Goal: Answer question/provide support: Share knowledge or assist other users

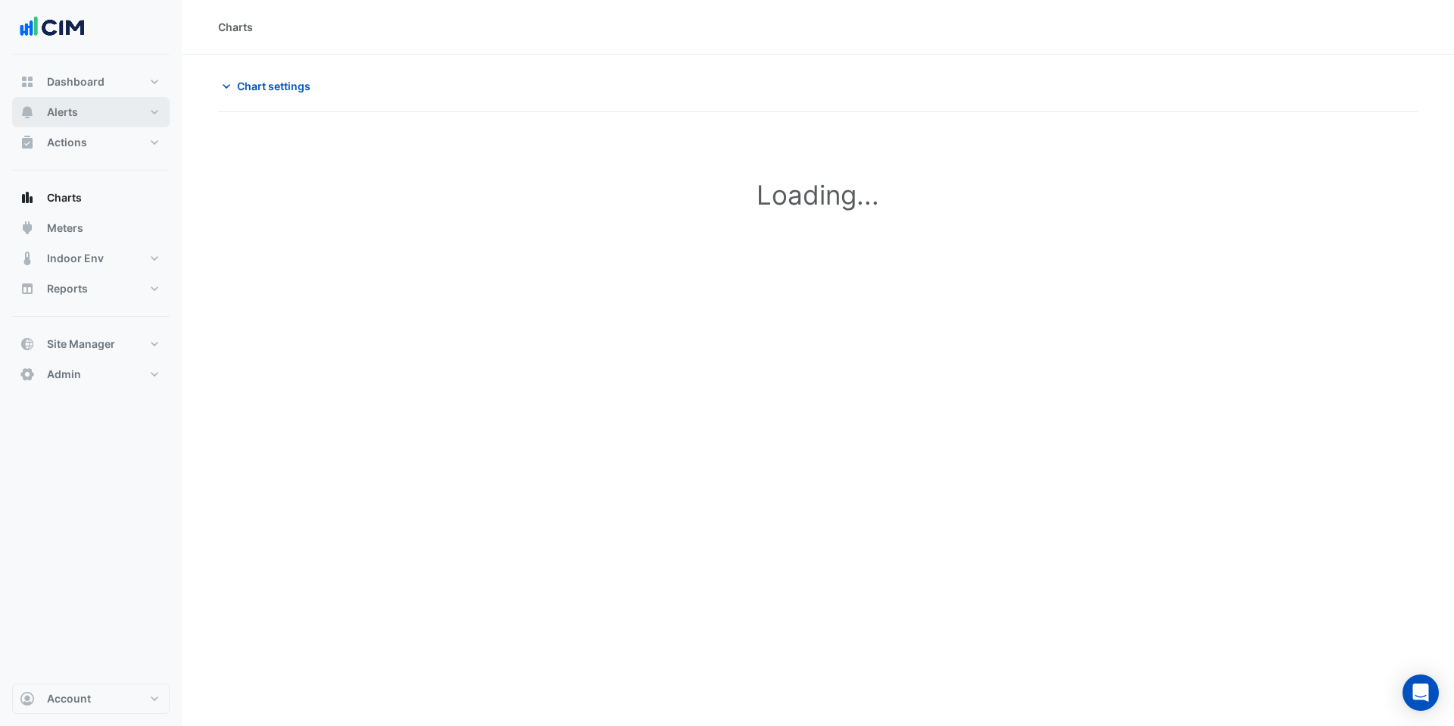
click at [78, 110] on button "Alerts" at bounding box center [91, 112] width 158 height 30
click at [92, 145] on link "Site" at bounding box center [102, 142] width 135 height 30
click at [48, 147] on link "Site" at bounding box center [102, 142] width 135 height 30
click at [84, 140] on link "Site" at bounding box center [102, 142] width 135 height 30
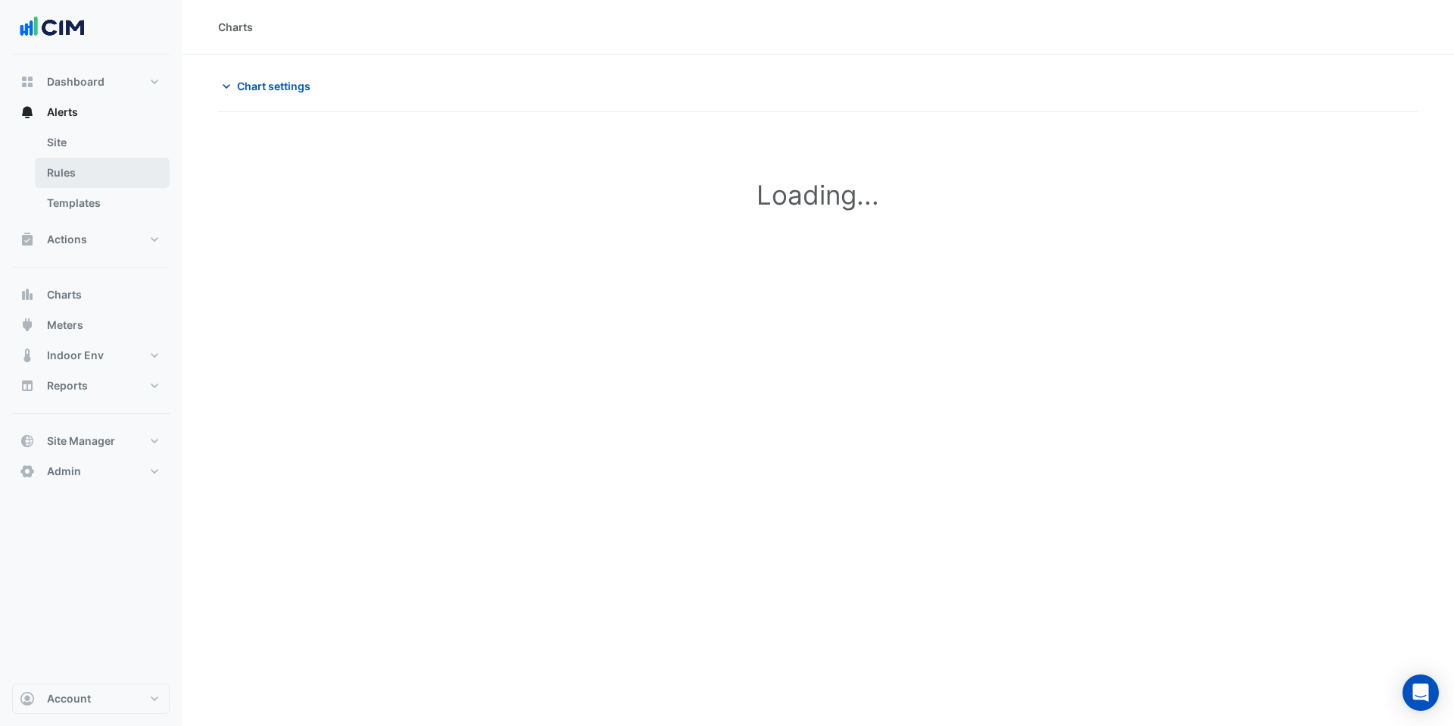
click at [63, 174] on link "Rules" at bounding box center [102, 173] width 135 height 30
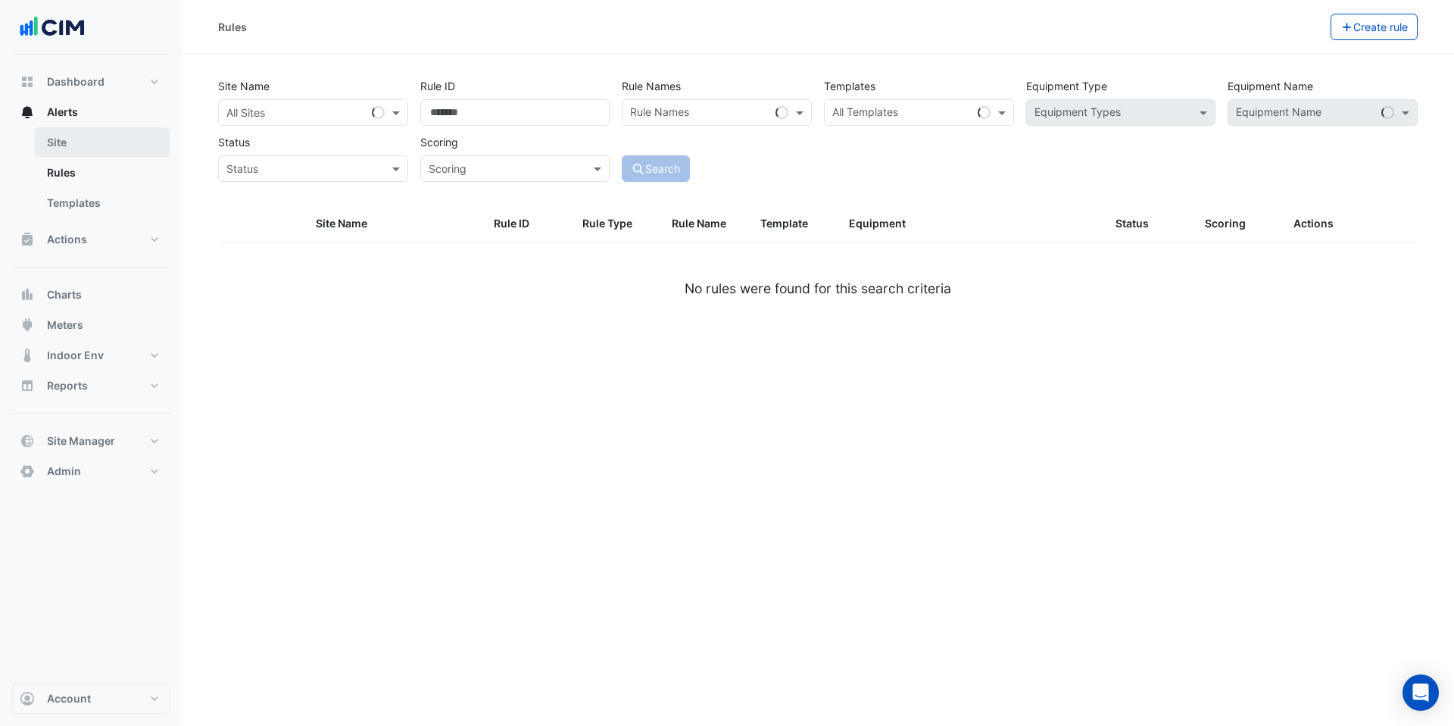
click at [65, 145] on link "Site" at bounding box center [102, 142] width 135 height 30
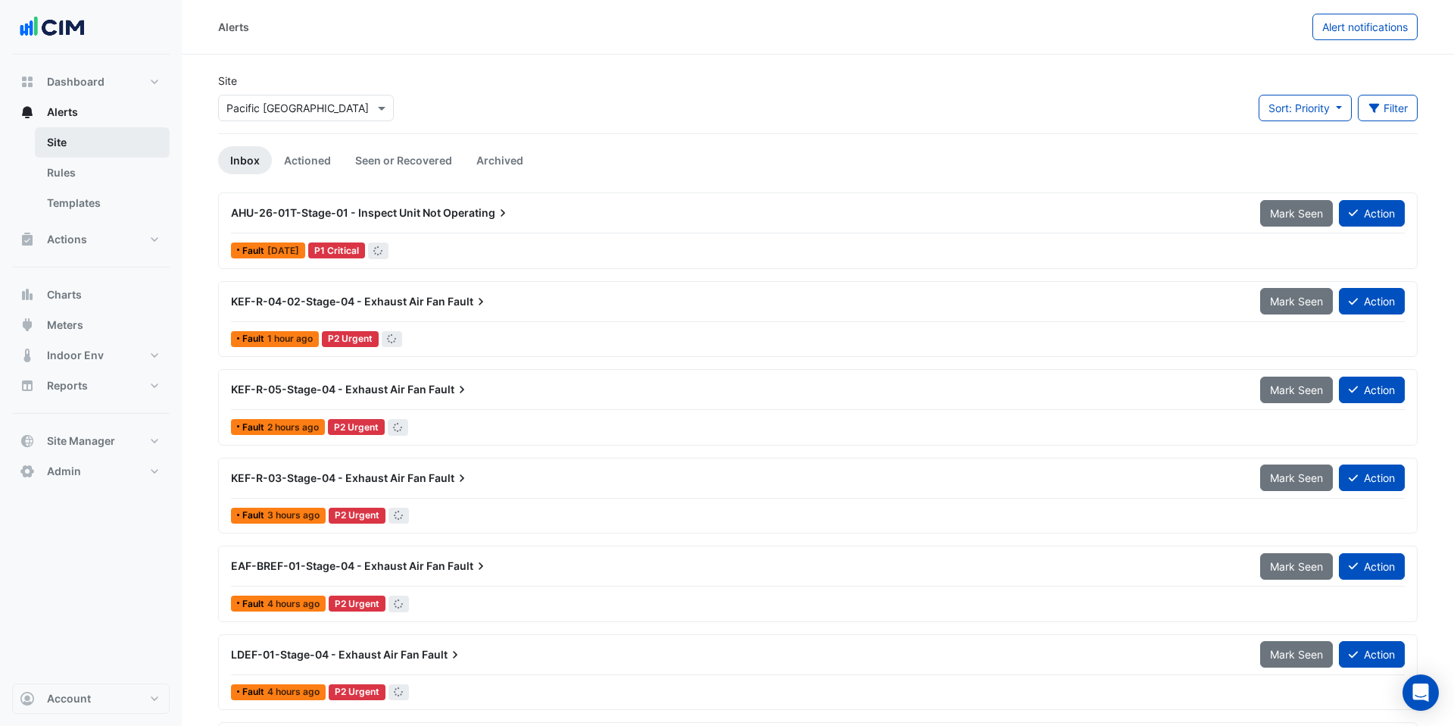
click at [55, 139] on link "Site" at bounding box center [102, 142] width 135 height 30
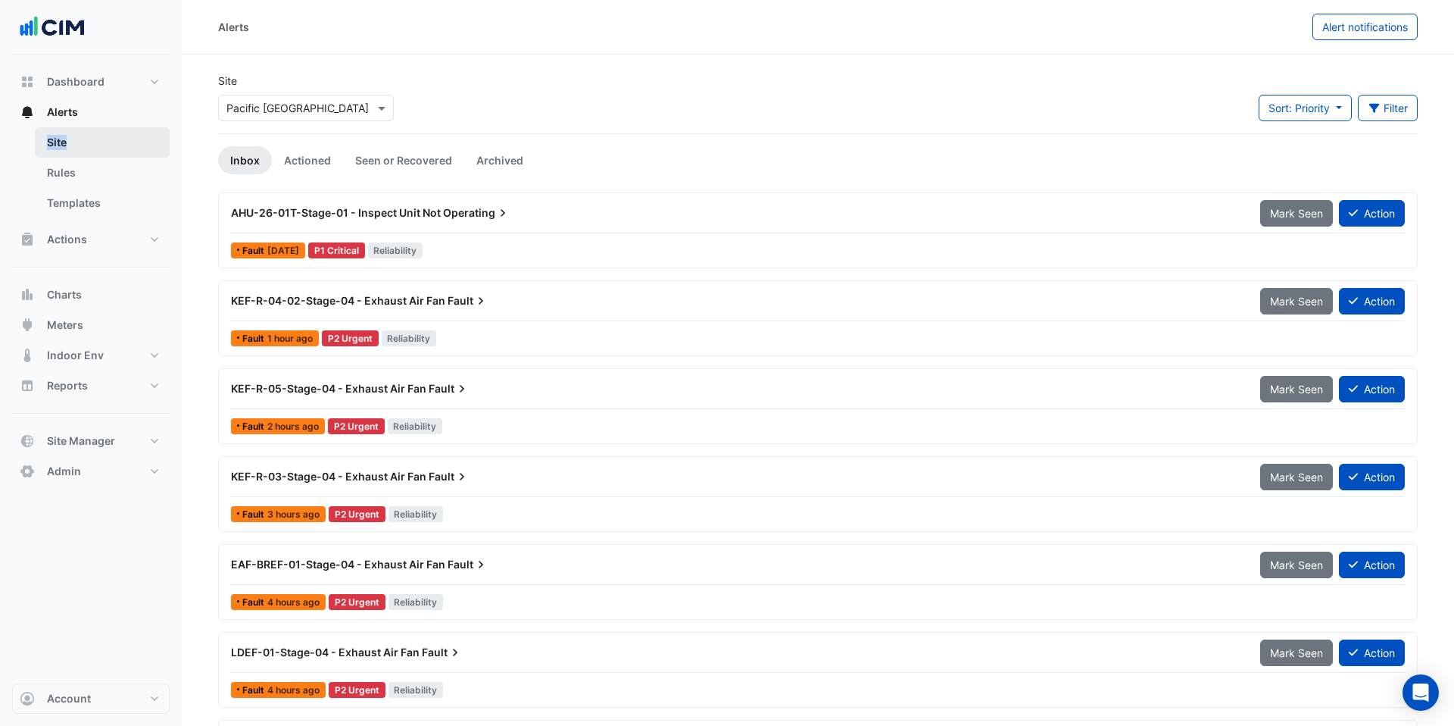
click at [55, 139] on link "Site" at bounding box center [102, 142] width 135 height 30
click at [280, 108] on input "text" at bounding box center [290, 109] width 129 height 16
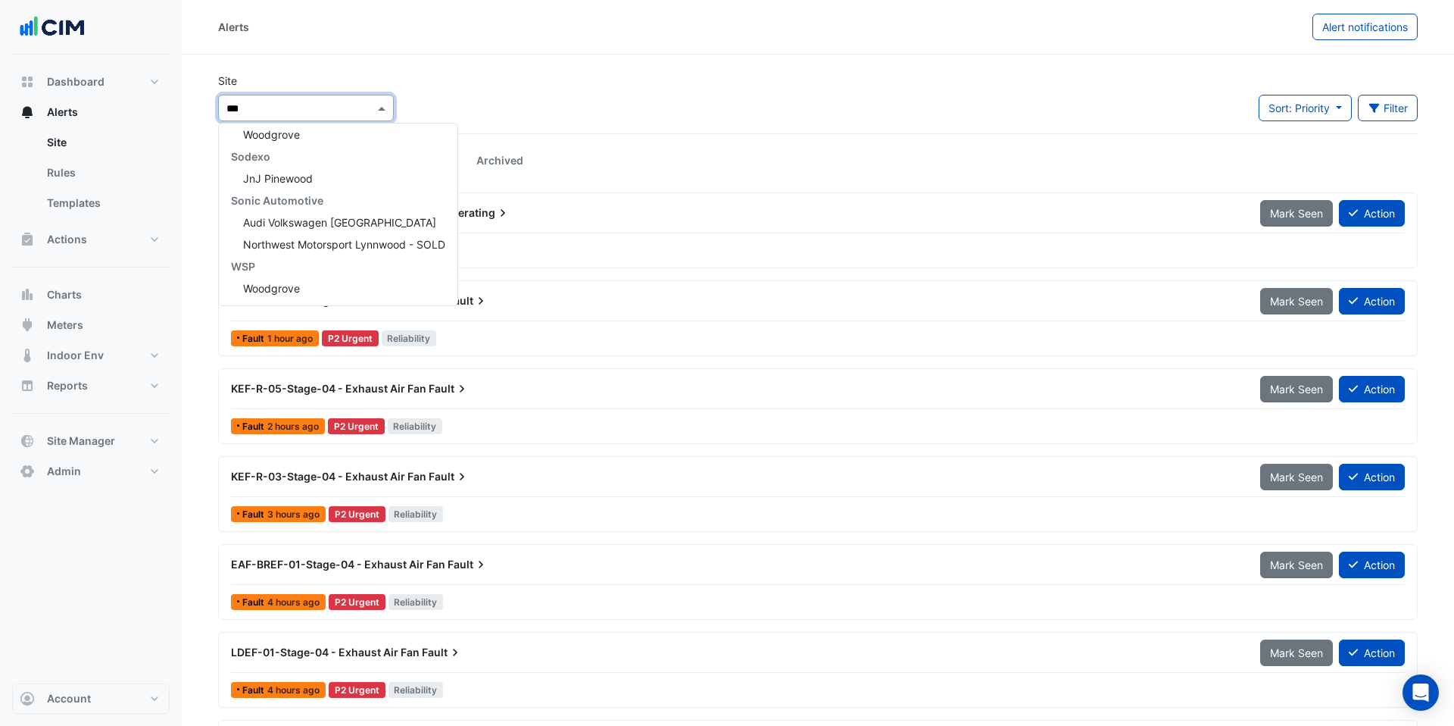
scroll to position [6, 0]
type input "****"
click at [277, 251] on div "Woodgrove" at bounding box center [338, 244] width 239 height 22
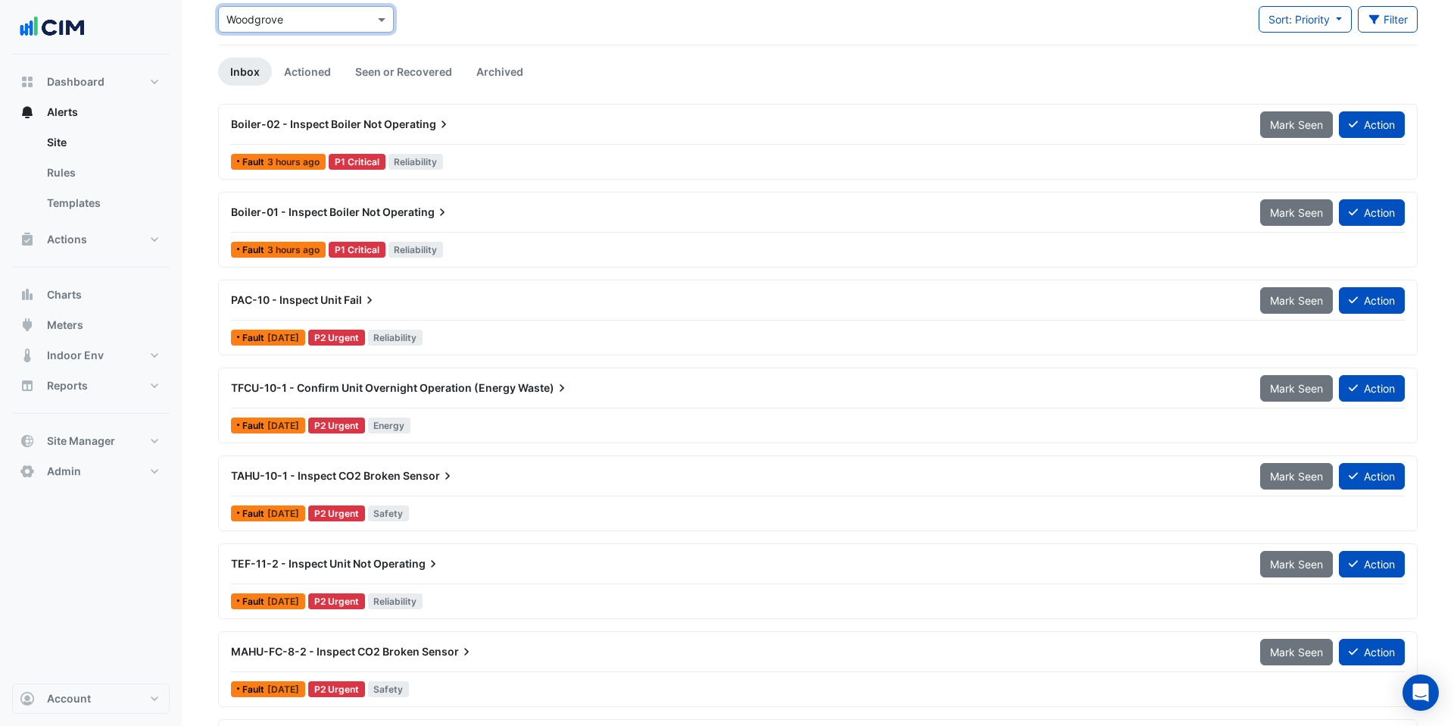
scroll to position [89, 0]
click at [440, 131] on icon at bounding box center [443, 123] width 15 height 15
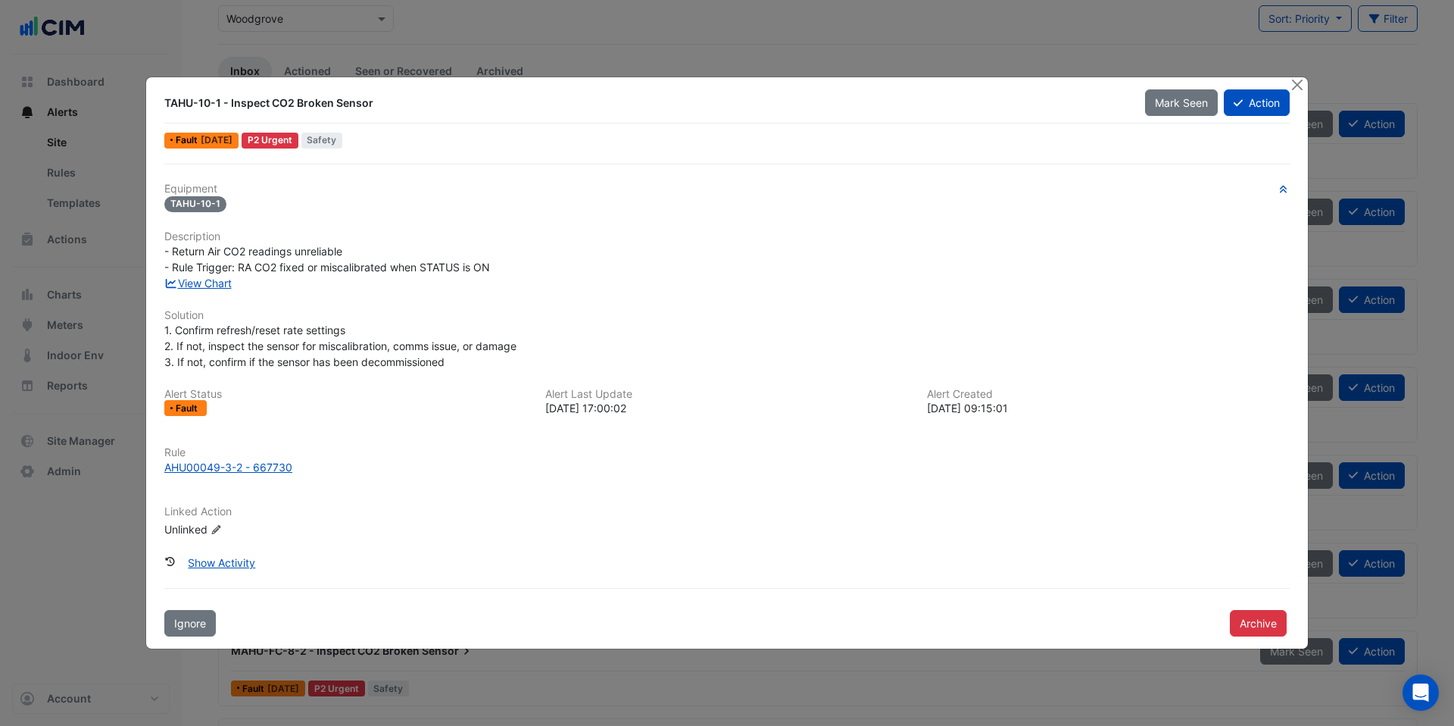
drag, startPoint x: 249, startPoint y: 105, endPoint x: 351, endPoint y: 109, distance: 102.3
click at [351, 109] on div "TAHU-10-1 - Inspect CO2 Broken Sensor" at bounding box center [645, 102] width 963 height 15
click at [720, 265] on div "- Return Air CO2 readings unreliable - Rule Trigger: RA CO2 fixed or miscalibra…" at bounding box center [727, 259] width 1126 height 32
click at [200, 286] on link "View Chart" at bounding box center [197, 282] width 67 height 13
click at [1257, 108] on button "Action" at bounding box center [1257, 102] width 66 height 27
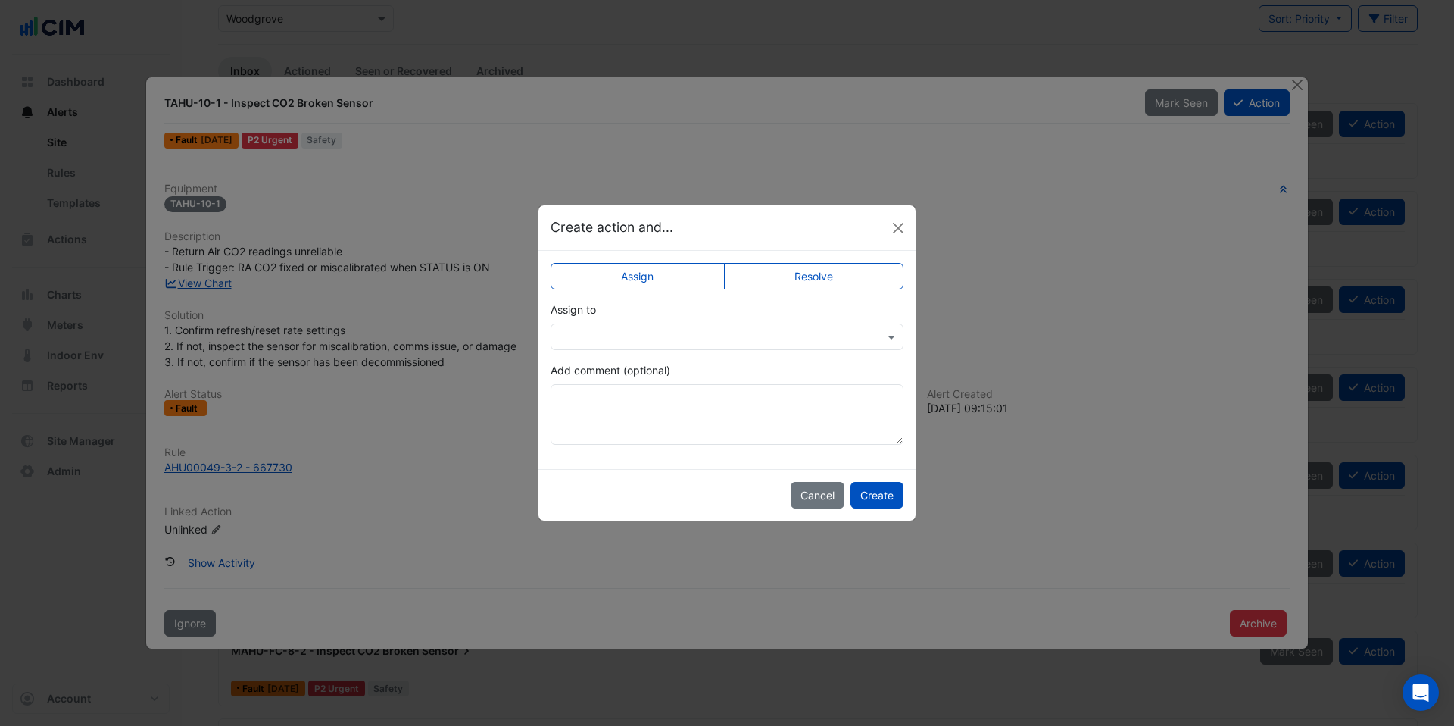
click at [784, 274] on label "Resolve" at bounding box center [814, 276] width 180 height 27
click at [626, 286] on label "Assign" at bounding box center [638, 276] width 174 height 27
click at [611, 334] on input "text" at bounding box center [712, 338] width 306 height 16
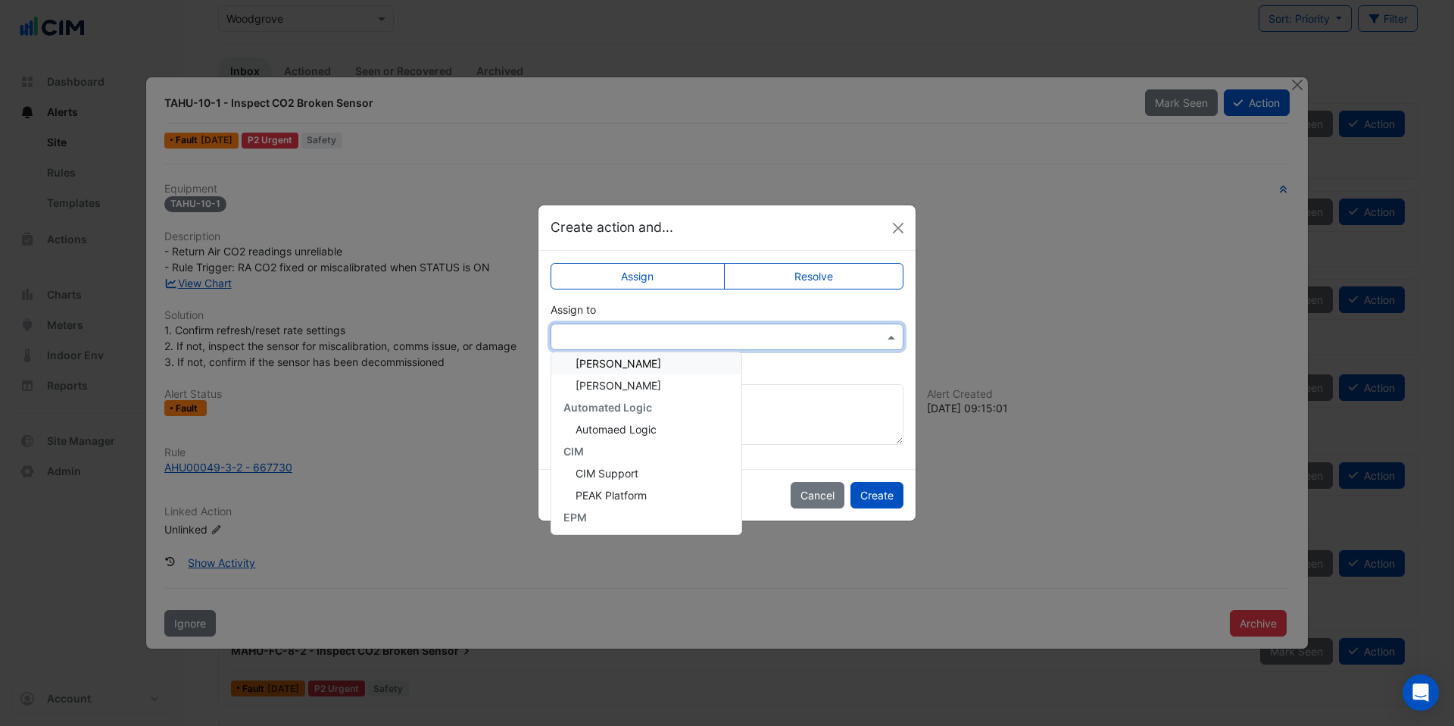
scroll to position [75, 0]
click at [616, 468] on span "CIM Support" at bounding box center [607, 470] width 63 height 13
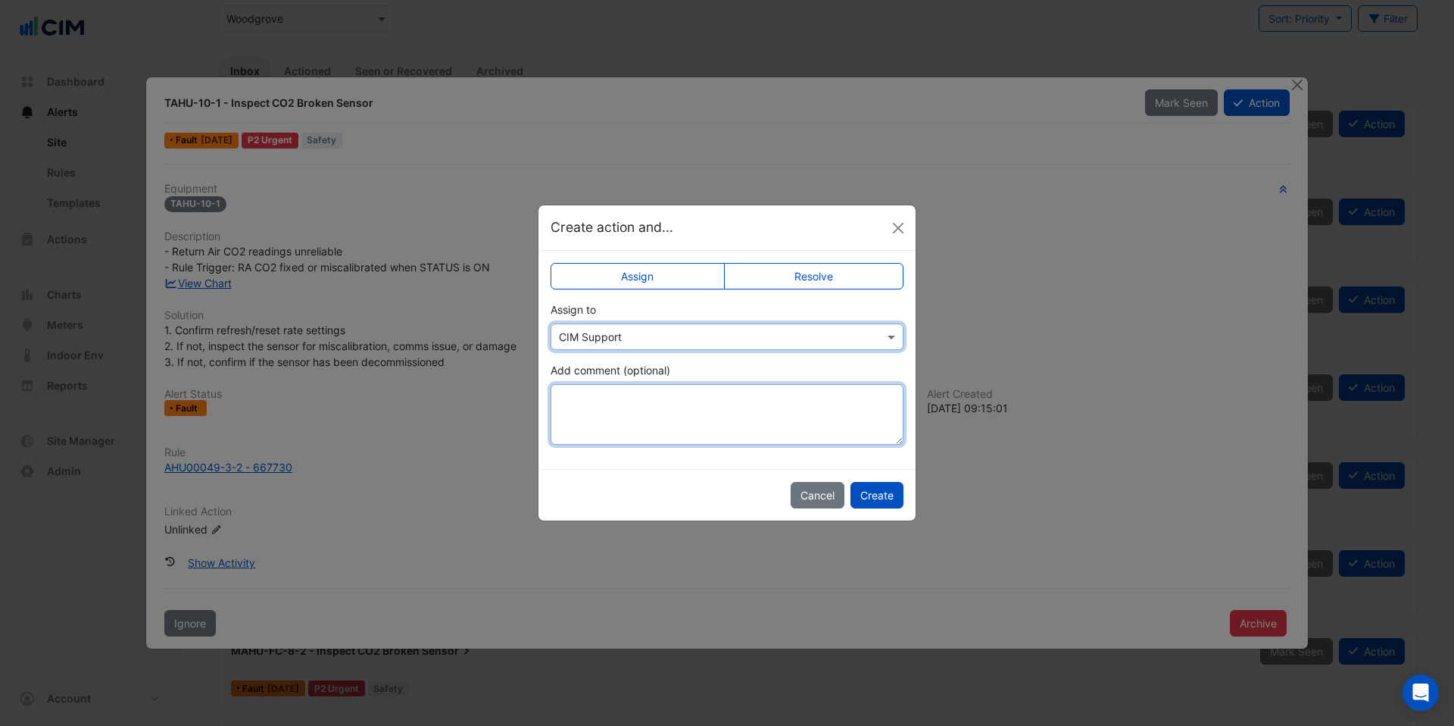
click at [616, 403] on textarea "Add comment (optional)" at bounding box center [727, 414] width 353 height 61
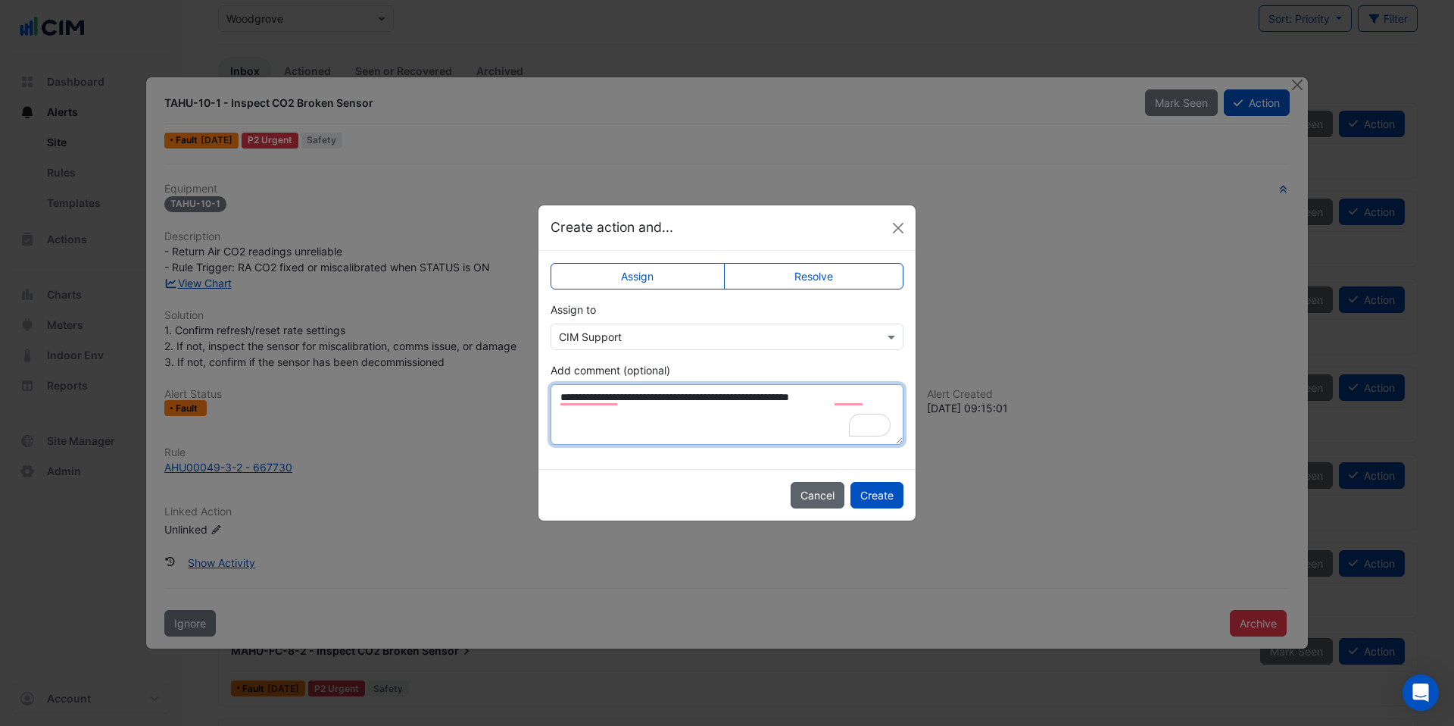
type textarea "**********"
click at [801, 492] on button "Cancel" at bounding box center [818, 495] width 54 height 27
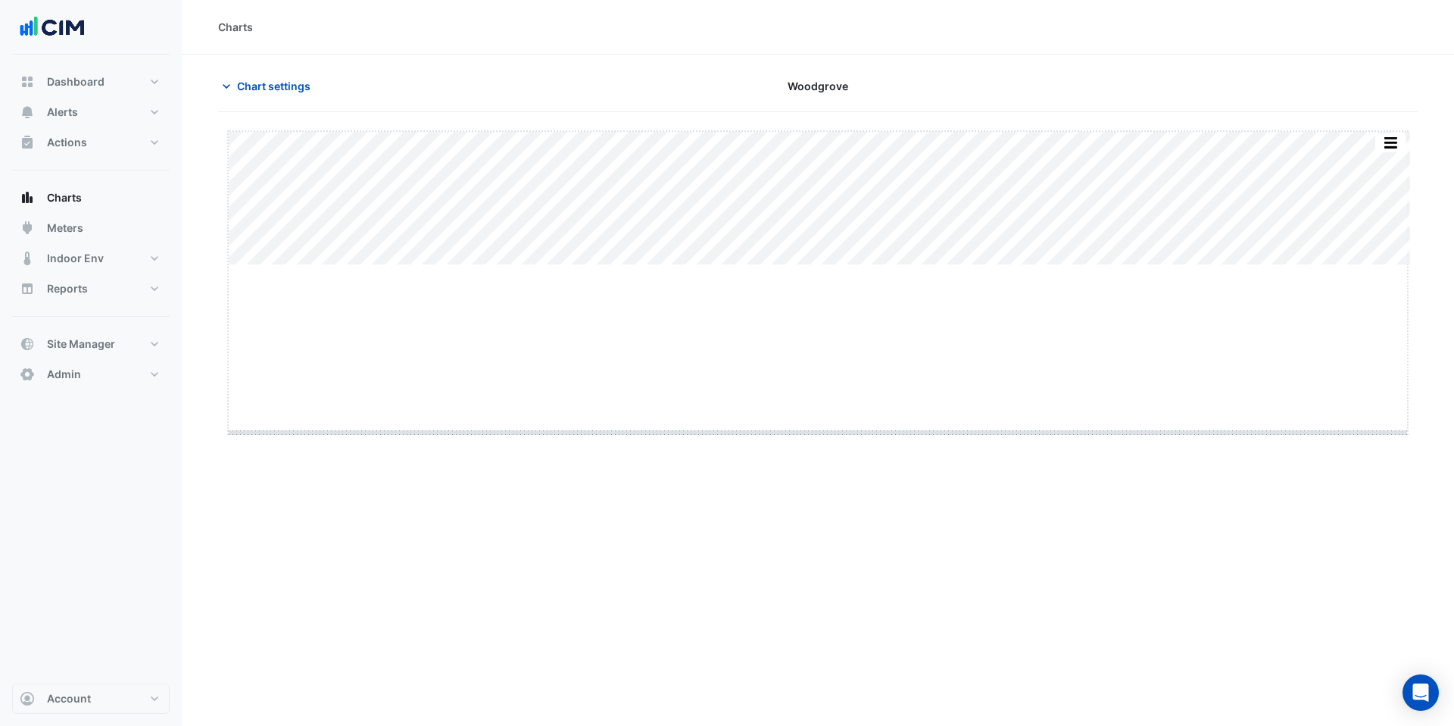
drag, startPoint x: 814, startPoint y: 265, endPoint x: 811, endPoint y: 434, distance: 168.9
